Goal: Check status

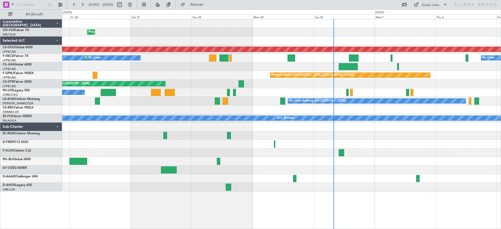
click at [160, 175] on div at bounding box center [281, 178] width 439 height 9
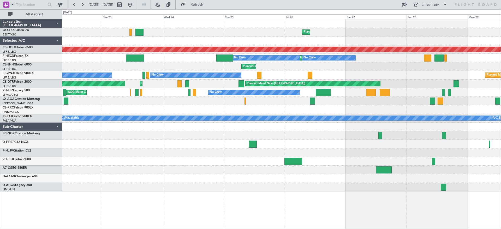
click at [331, 166] on div "Planned Maint Kortrijk-[GEOGRAPHIC_DATA] Planned Maint [GEOGRAPHIC_DATA] ([GEOG…" at bounding box center [281, 105] width 439 height 172
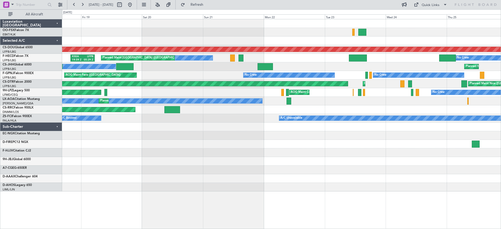
click at [409, 155] on div "Planned Maint Kortrijk-[GEOGRAPHIC_DATA] Planned Maint [GEOGRAPHIC_DATA] ([GEOG…" at bounding box center [281, 105] width 439 height 172
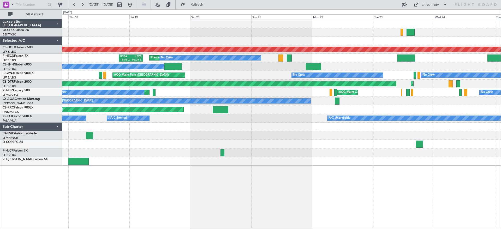
click at [205, 190] on div "Planned Maint Kortrijk-[GEOGRAPHIC_DATA] AOG Maint [GEOGRAPHIC_DATA]-[GEOGRAPHI…" at bounding box center [281, 124] width 439 height 210
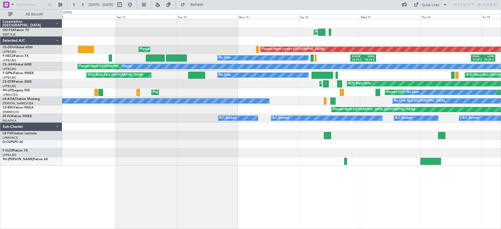
click at [501, 153] on html "[DATE] - [DATE] Refresh Quick Links All Aircraft AOG Maint [GEOGRAPHIC_DATA]-[G…" at bounding box center [250, 114] width 501 height 229
click at [499, 154] on div at bounding box center [281, 153] width 439 height 9
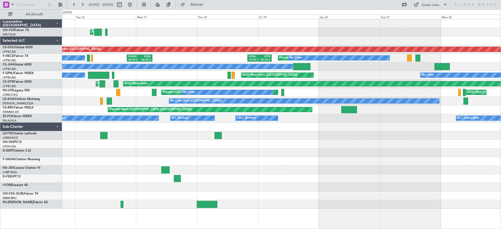
click at [175, 141] on div at bounding box center [281, 144] width 439 height 9
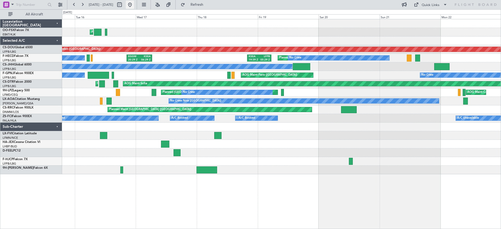
click at [134, 5] on button at bounding box center [130, 5] width 8 height 8
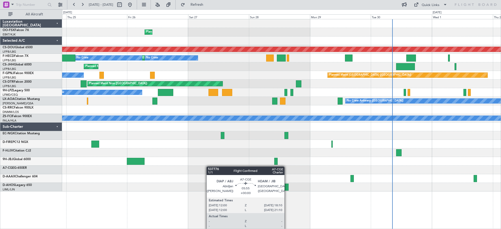
click at [223, 173] on div "Planned Maint Kortrijk-[GEOGRAPHIC_DATA] Planned Maint [GEOGRAPHIC_DATA] ([GEOG…" at bounding box center [281, 105] width 439 height 172
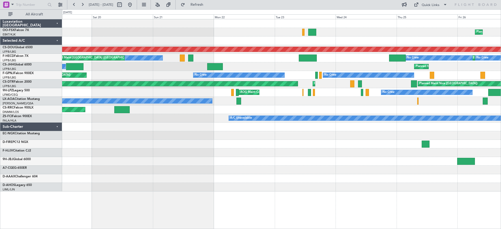
click at [420, 157] on div "Planned Maint Kortrijk-[GEOGRAPHIC_DATA] Planned Maint [GEOGRAPHIC_DATA] ([GEOG…" at bounding box center [281, 105] width 439 height 172
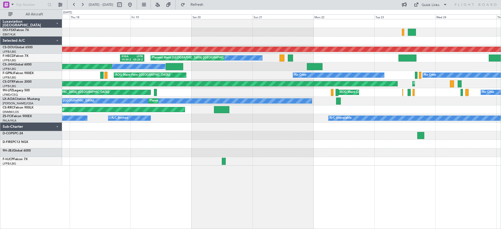
click at [377, 173] on div "Planned Maint Kortrijk-[GEOGRAPHIC_DATA] AOG Maint [GEOGRAPHIC_DATA]-[GEOGRAPHI…" at bounding box center [281, 124] width 439 height 210
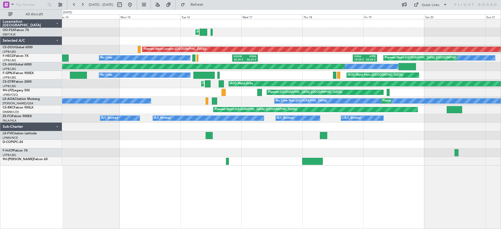
click at [388, 172] on div "AOG Maint Kortrijk-[GEOGRAPHIC_DATA] Planned Maint [GEOGRAPHIC_DATA] ([GEOGRAPH…" at bounding box center [281, 124] width 439 height 210
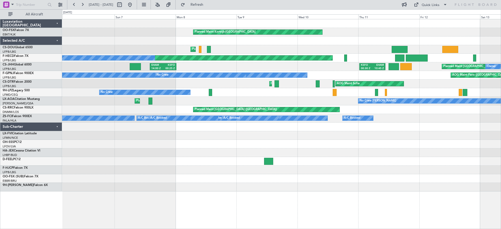
click at [501, 143] on html "[DATE] - [DATE] Refresh Quick Links All Aircraft Planned Maint [GEOGRAPHIC_DATA…" at bounding box center [250, 114] width 501 height 229
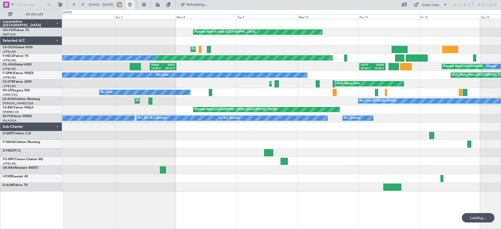
click at [134, 5] on button at bounding box center [130, 5] width 8 height 8
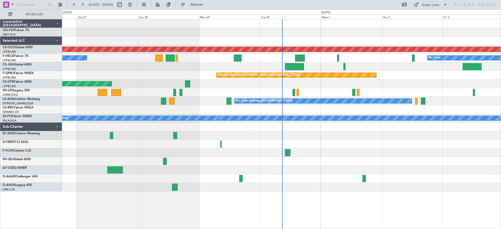
click at [339, 151] on div at bounding box center [281, 153] width 439 height 9
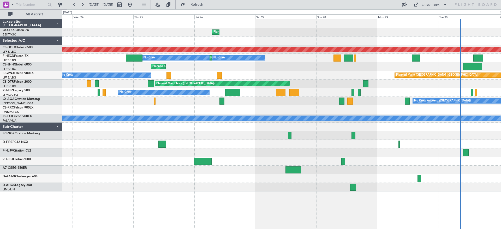
click at [424, 154] on div at bounding box center [281, 153] width 439 height 9
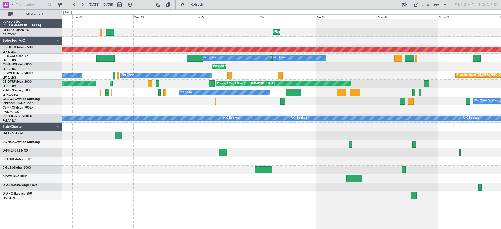
click at [180, 184] on div "Planned Maint Kortrijk-[GEOGRAPHIC_DATA] Planned Maint [GEOGRAPHIC_DATA] ([GEOG…" at bounding box center [281, 109] width 439 height 181
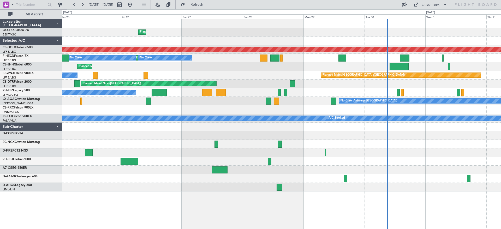
click at [254, 97] on div "Planned Maint Kortrijk-[GEOGRAPHIC_DATA] Planned Maint [GEOGRAPHIC_DATA] ([GEOG…" at bounding box center [281, 105] width 439 height 172
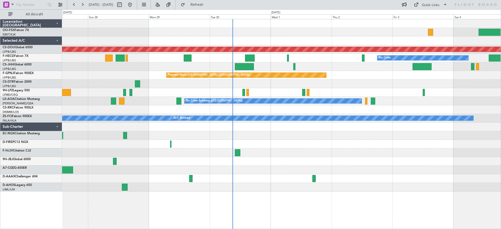
click at [203, 155] on div "Planned Maint Kortrijk-[GEOGRAPHIC_DATA] Planned Maint [GEOGRAPHIC_DATA] ([GEOG…" at bounding box center [281, 105] width 439 height 172
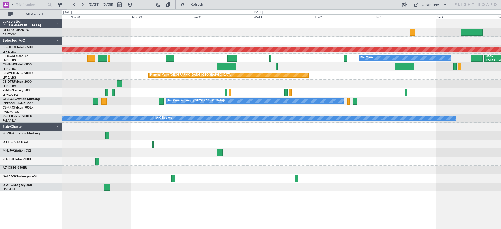
click at [174, 146] on div at bounding box center [281, 144] width 439 height 9
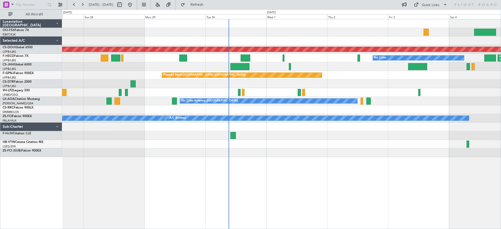
click at [470, 124] on div "Planned Maint Kortrijk-[GEOGRAPHIC_DATA] Planned Maint [GEOGRAPHIC_DATA] ([GEOG…" at bounding box center [281, 88] width 439 height 138
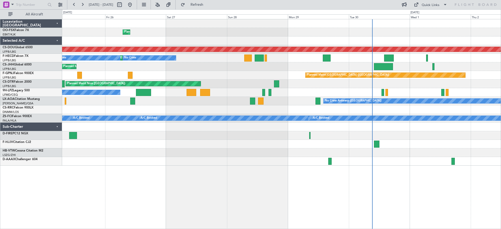
click at [340, 153] on div "Planned Maint Kortrijk-[GEOGRAPHIC_DATA] Planned Maint [GEOGRAPHIC_DATA] ([GEOG…" at bounding box center [281, 92] width 439 height 146
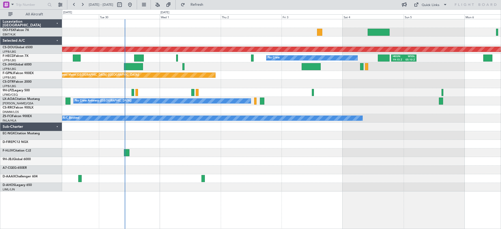
click at [78, 153] on div "Planned Maint London ([GEOGRAPHIC_DATA]) No Crew HEGN 19:15 Z WSSL 05:10 Z Plan…" at bounding box center [281, 105] width 439 height 172
